Goal: Navigation & Orientation: Find specific page/section

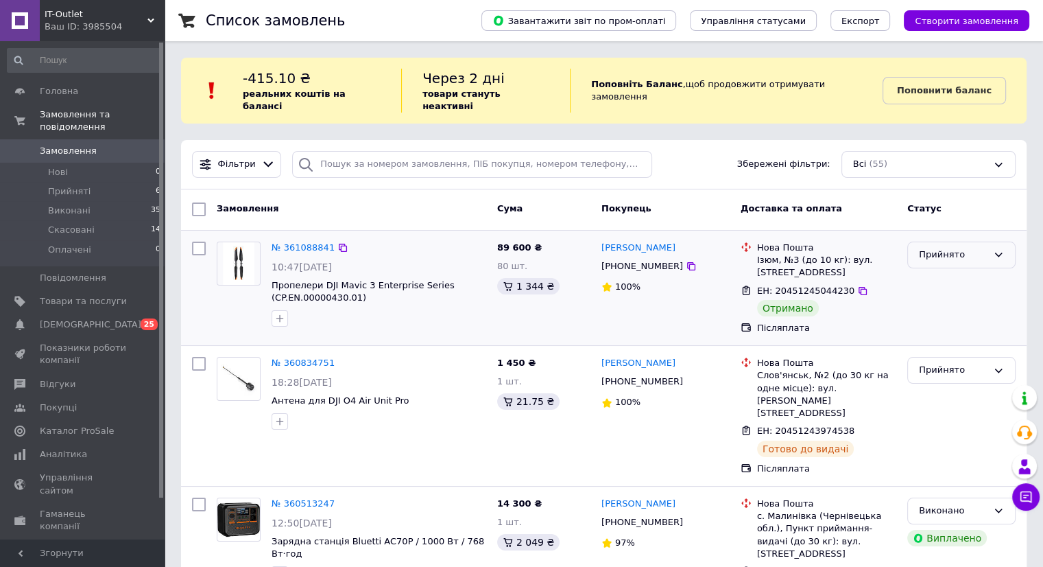
click at [979, 248] on div "Прийнято" at bounding box center [953, 255] width 69 height 14
click at [951, 271] on li "Виконано" at bounding box center [961, 283] width 107 height 25
click at [91, 318] on span "[DEMOGRAPHIC_DATA]" at bounding box center [83, 324] width 87 height 12
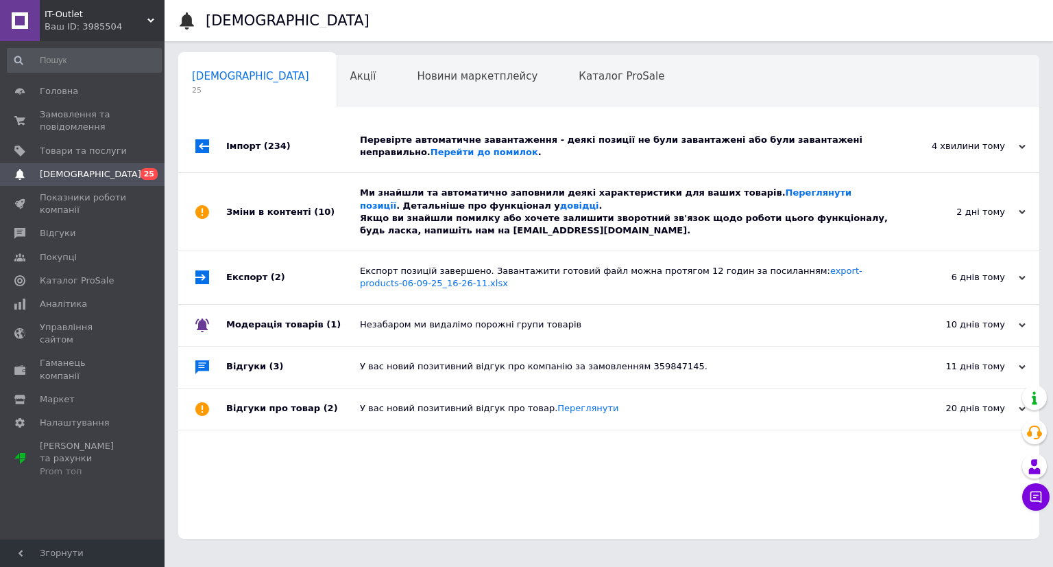
click at [65, 14] on span "IT-Outlet" at bounding box center [96, 14] width 103 height 12
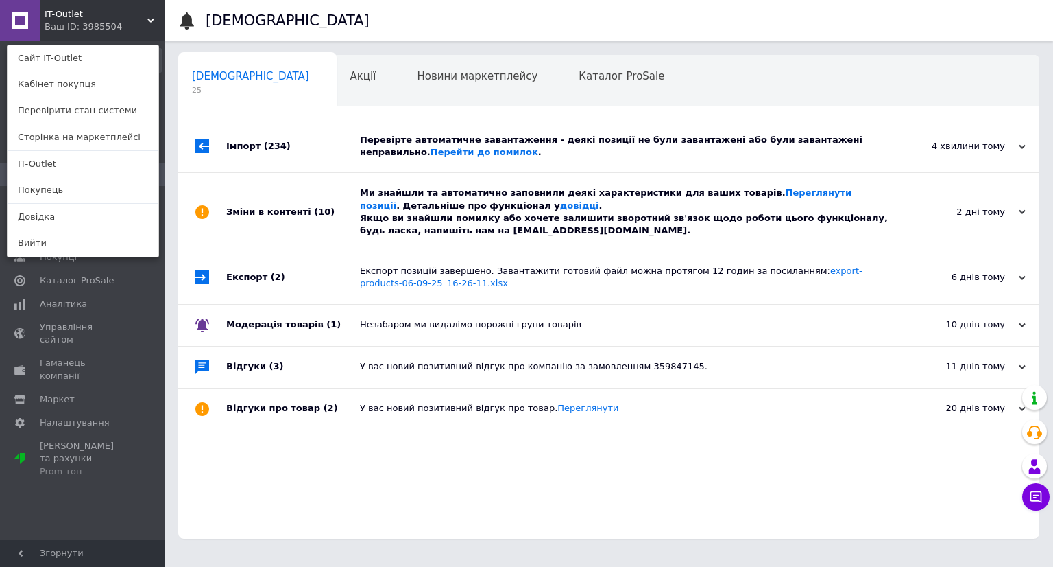
click at [65, 14] on span "IT-Outlet" at bounding box center [96, 14] width 103 height 12
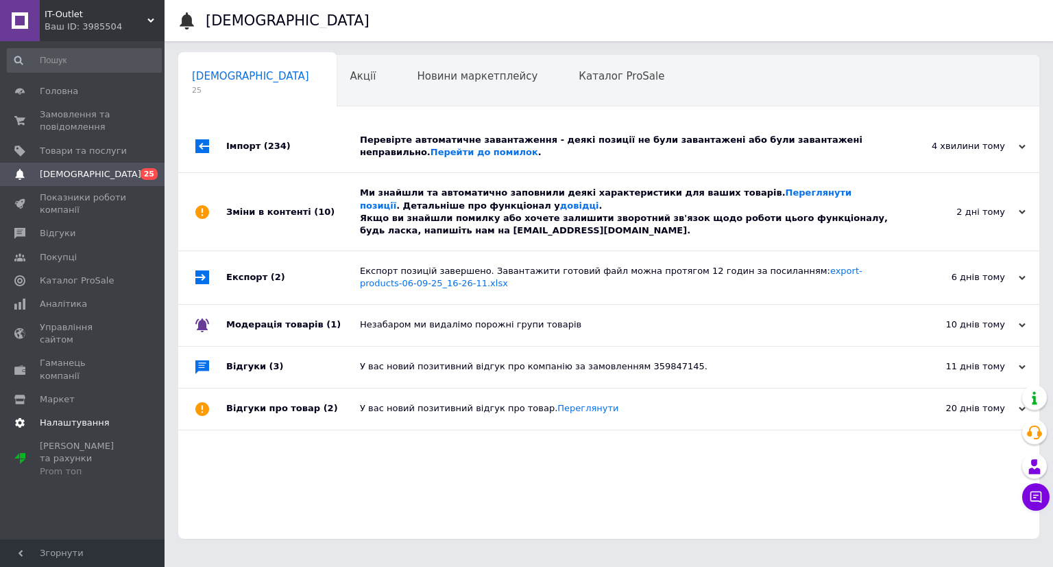
click at [74, 416] on span "Налаштування" at bounding box center [75, 422] width 70 height 12
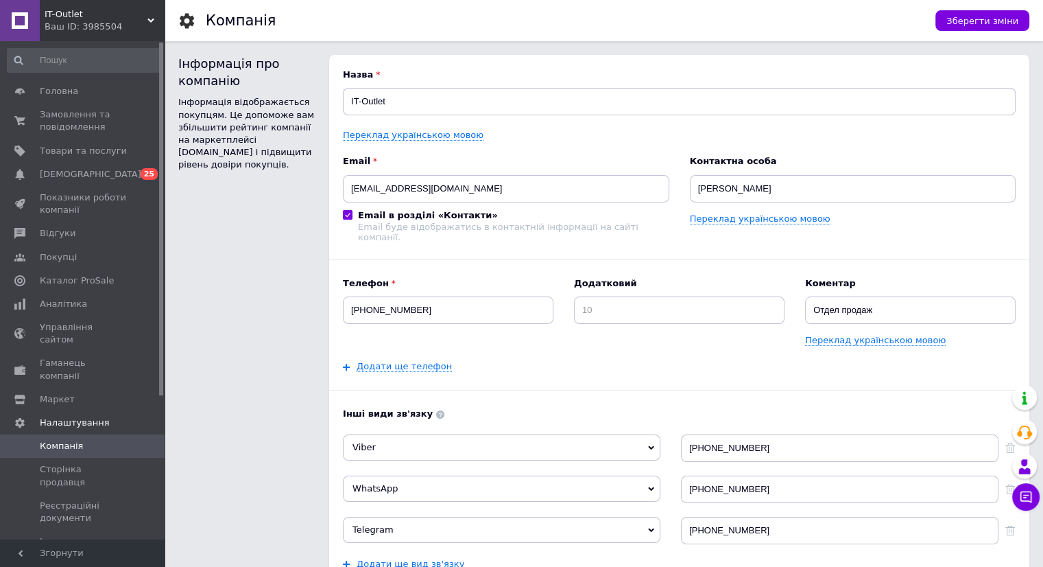
click at [144, 33] on div "IT-Outlet Ваш ID: 3985504" at bounding box center [102, 20] width 125 height 41
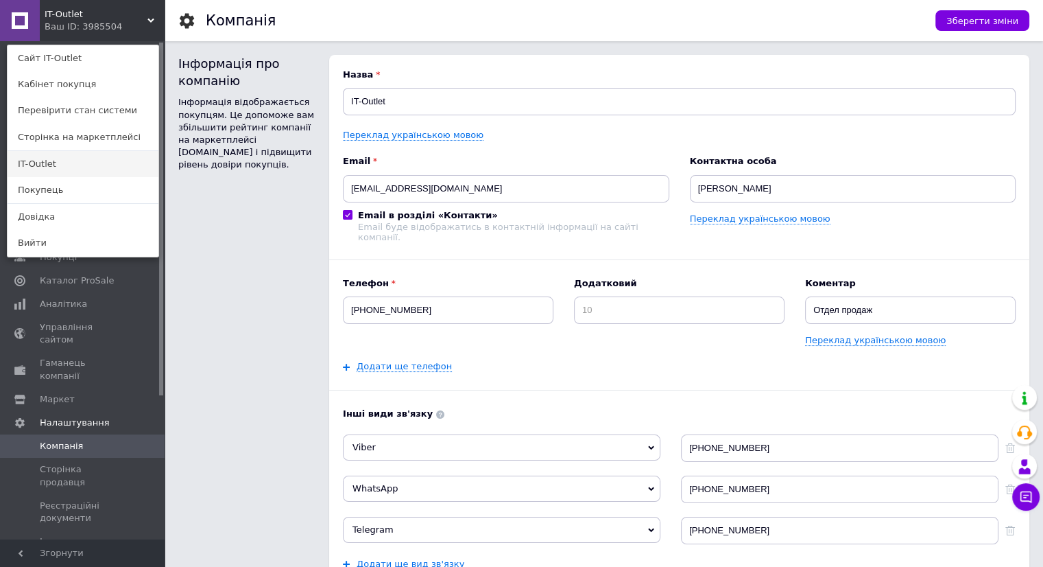
click at [67, 165] on link "IT-Outlet" at bounding box center [83, 164] width 151 height 26
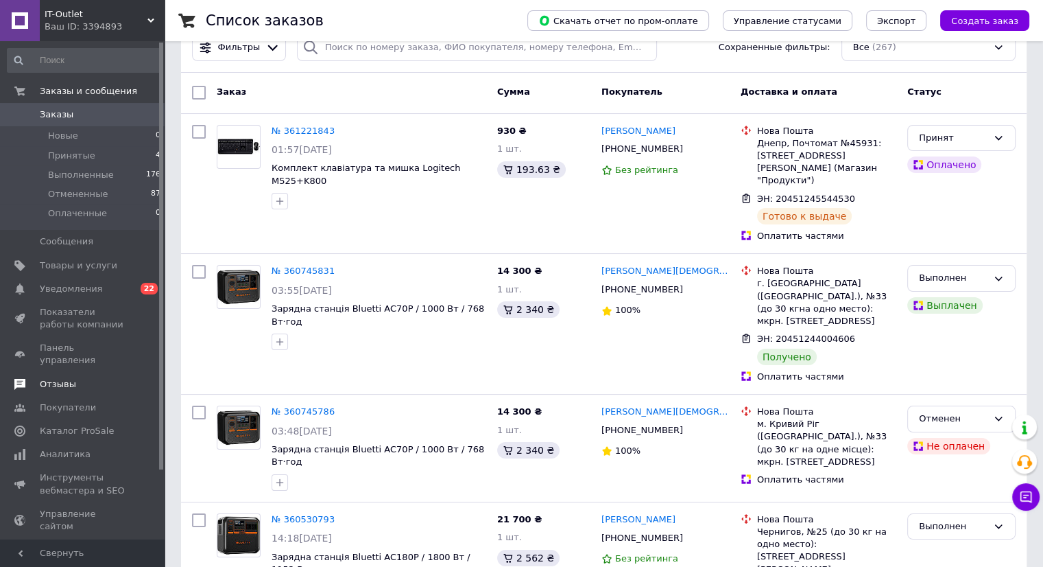
scroll to position [19, 0]
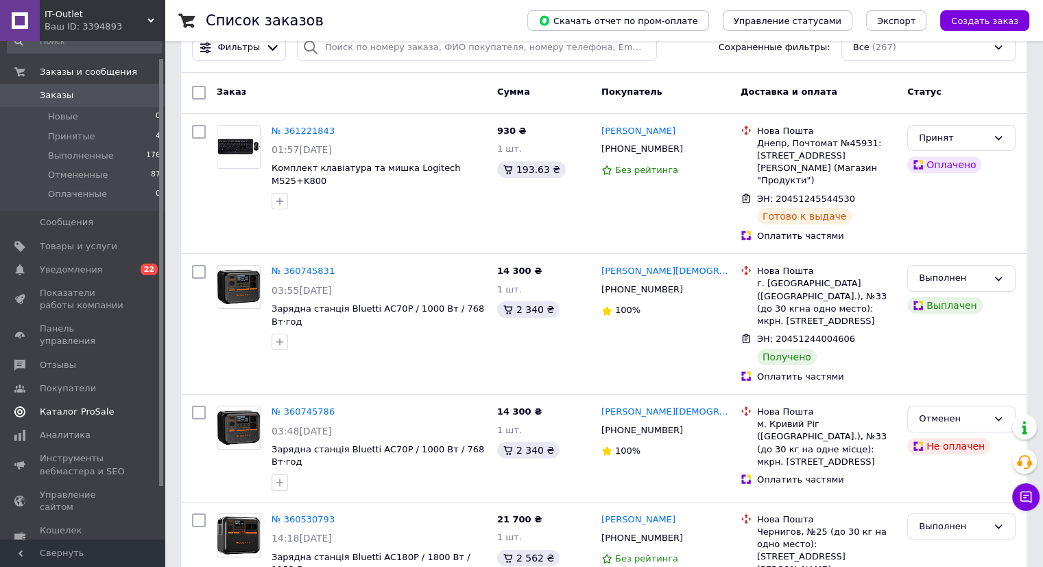
click at [69, 400] on link "Каталог ProSale" at bounding box center [84, 411] width 169 height 23
